Goal: Information Seeking & Learning: Learn about a topic

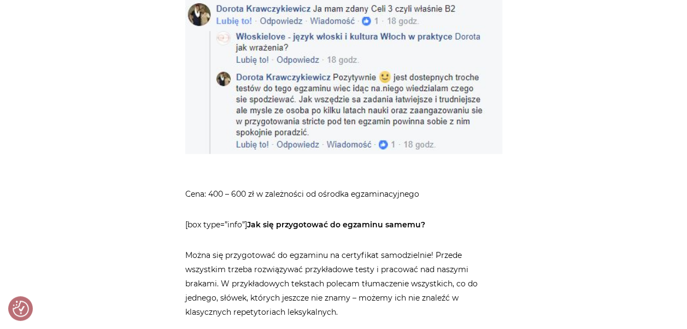
scroll to position [1234, 0]
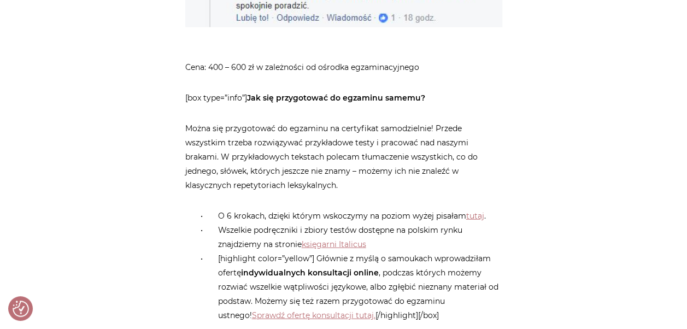
scroll to position [1360, 0]
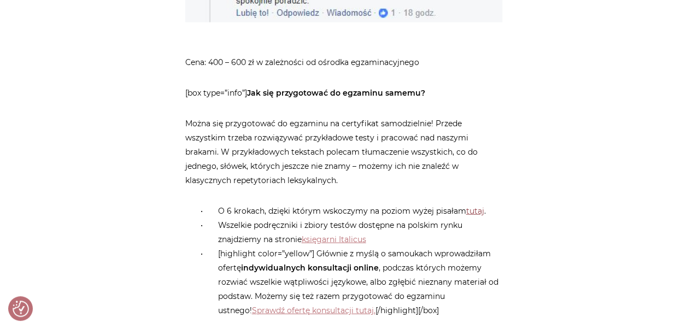
click at [471, 206] on link "tutaj" at bounding box center [475, 211] width 18 height 10
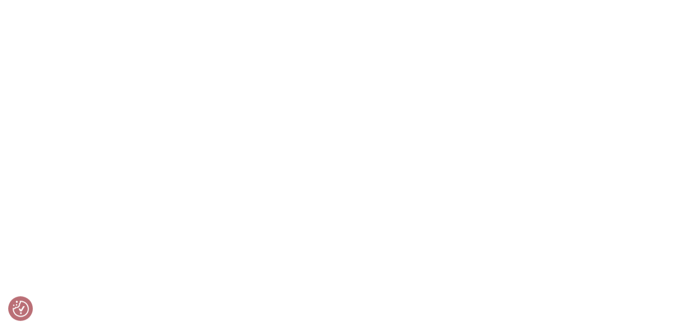
scroll to position [3467, 0]
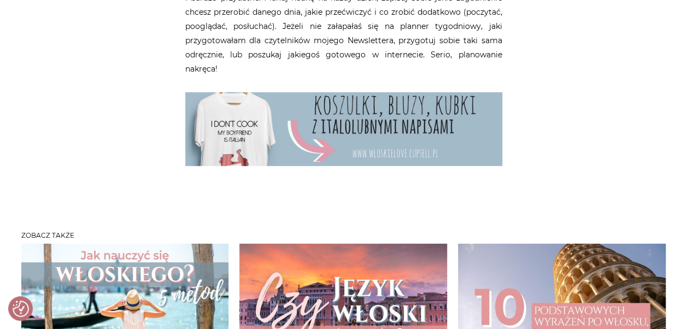
scroll to position [1586, 0]
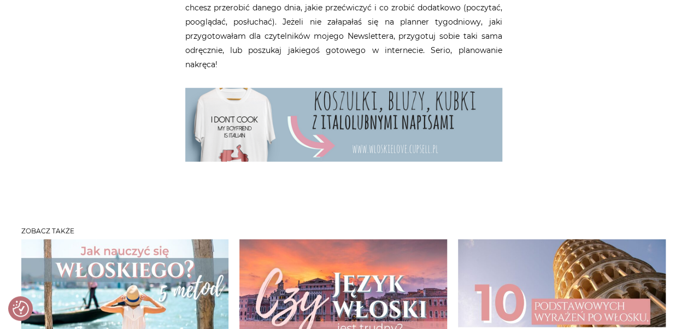
click at [377, 152] on img at bounding box center [343, 125] width 317 height 74
